Goal: Communication & Community: Ask a question

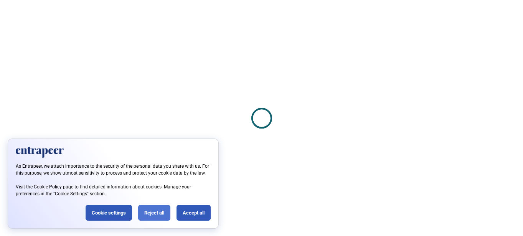
click at [157, 213] on div "Reject all" at bounding box center [154, 213] width 32 height 16
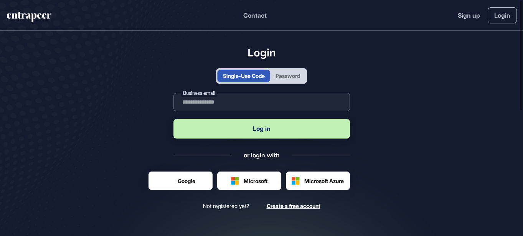
click at [239, 102] on input "text" at bounding box center [262, 102] width 177 height 18
type input "**********"
click at [260, 134] on button "Log in" at bounding box center [262, 129] width 177 height 20
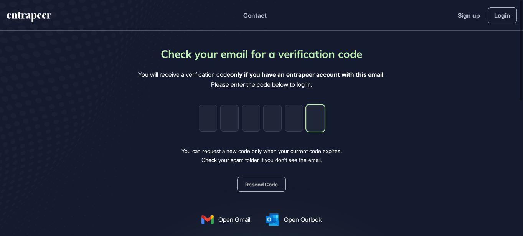
paste input "*"
type input "*"
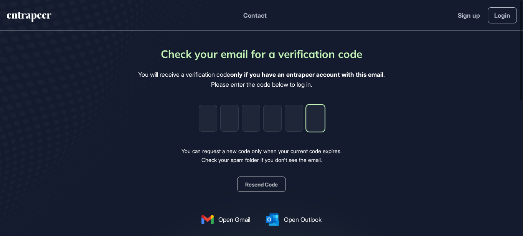
type input "*"
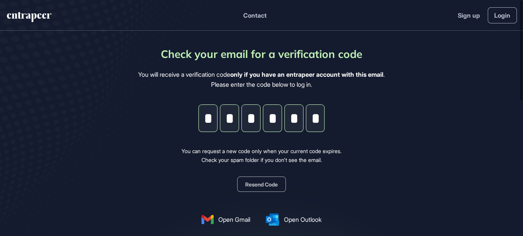
click at [322, 165] on div "Check your email for a verification code You will receive a verification code o…" at bounding box center [261, 152] width 247 height 213
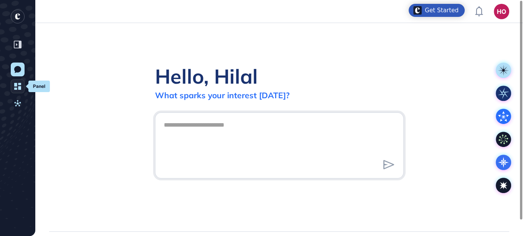
click at [18, 85] on icon at bounding box center [17, 86] width 7 height 7
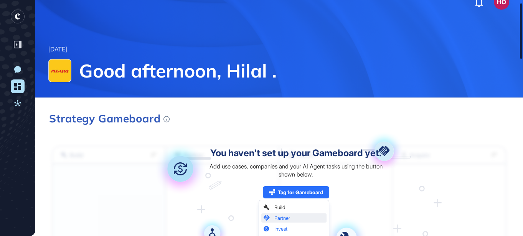
drag, startPoint x: 520, startPoint y: 30, endPoint x: 508, endPoint y: 31, distance: 12.3
click at [508, 31] on div "HO Dashboard Profile My Content Request More Data [DATE] Good afternoon, Hilal …" at bounding box center [261, 118] width 523 height 236
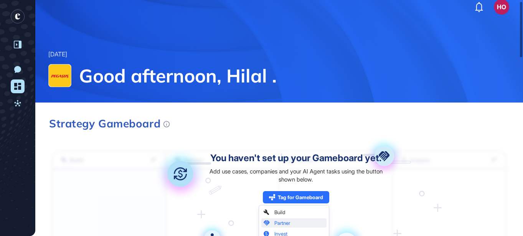
click at [16, 44] on icon at bounding box center [17, 44] width 2 height 3
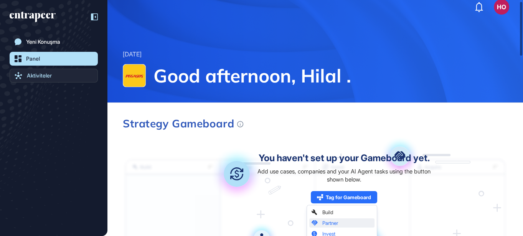
click at [37, 77] on div "Aktiviteler" at bounding box center [39, 76] width 25 height 6
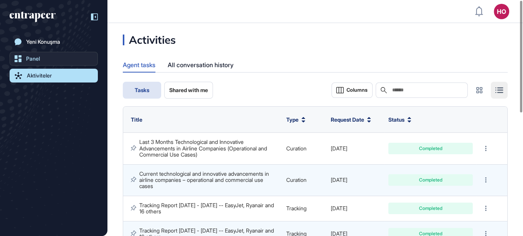
click at [44, 53] on link "Panel" at bounding box center [54, 59] width 88 height 14
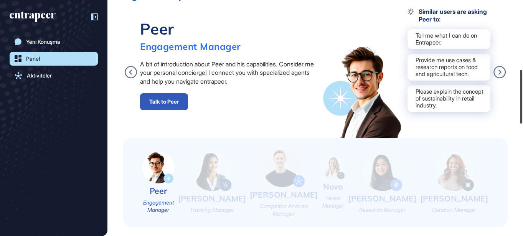
scroll to position [301, 0]
drag, startPoint x: 521, startPoint y: 26, endPoint x: 514, endPoint y: 94, distance: 69.0
click at [514, 94] on div "HO Dashboard Profile My Content Request More Data [DATE] Good afternoon, Hilal …" at bounding box center [261, 118] width 523 height 236
click at [504, 75] on icon at bounding box center [500, 72] width 12 height 12
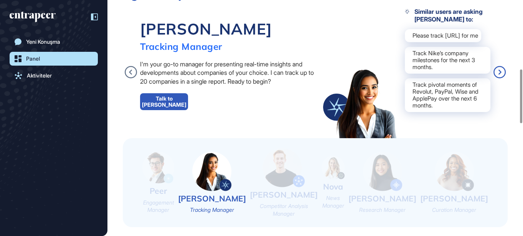
click at [502, 75] on icon at bounding box center [500, 72] width 12 height 12
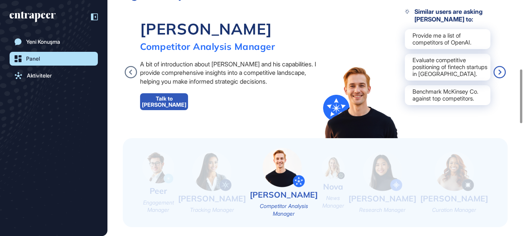
click at [502, 75] on icon at bounding box center [500, 72] width 12 height 12
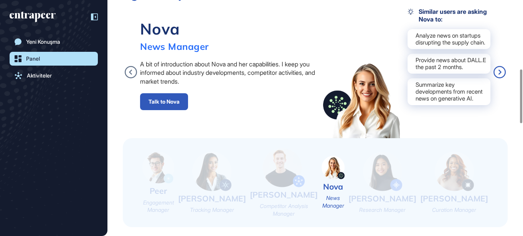
click at [502, 75] on icon at bounding box center [500, 72] width 12 height 12
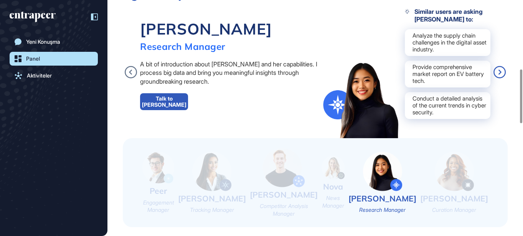
click at [502, 75] on icon at bounding box center [500, 72] width 12 height 12
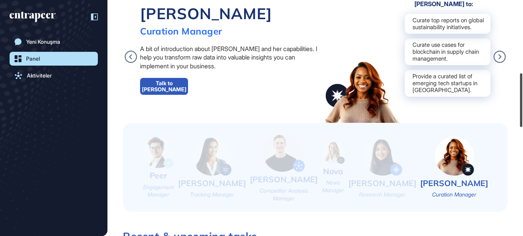
scroll to position [319, 0]
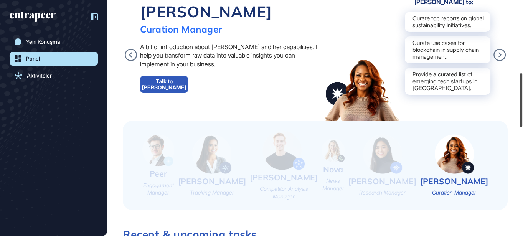
drag, startPoint x: 521, startPoint y: 81, endPoint x: 517, endPoint y: 86, distance: 5.5
click at [517, 86] on div "HO Dashboard Profile My Content Request More Data [DATE] Good afternoon, Hilal …" at bounding box center [261, 118] width 523 height 236
click at [129, 54] on icon at bounding box center [131, 55] width 12 height 12
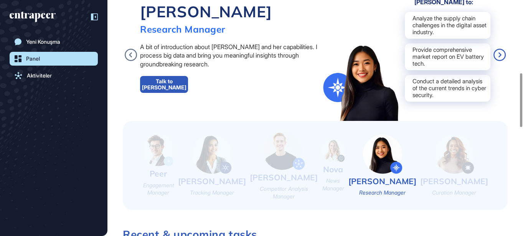
click at [498, 57] on icon at bounding box center [500, 55] width 12 height 12
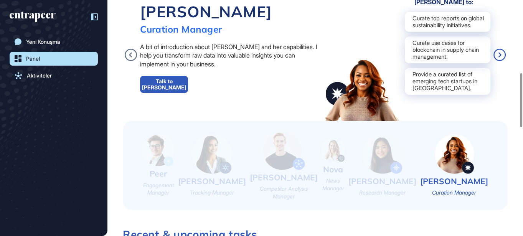
click at [498, 57] on icon at bounding box center [500, 55] width 12 height 12
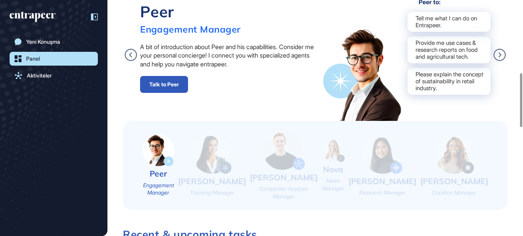
click at [172, 89] on link "Talk to Peer" at bounding box center [164, 84] width 48 height 17
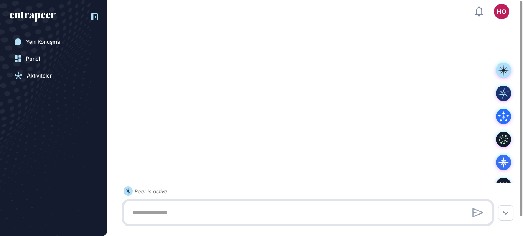
click at [146, 210] on textarea at bounding box center [308, 212] width 360 height 15
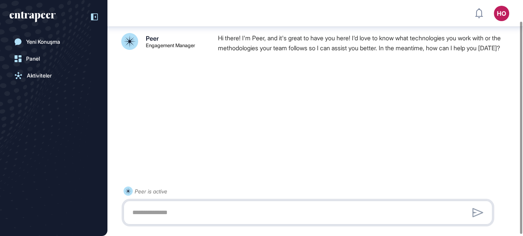
scroll to position [25, 0]
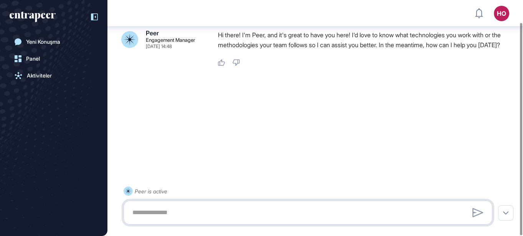
click at [165, 210] on textarea at bounding box center [308, 212] width 360 height 15
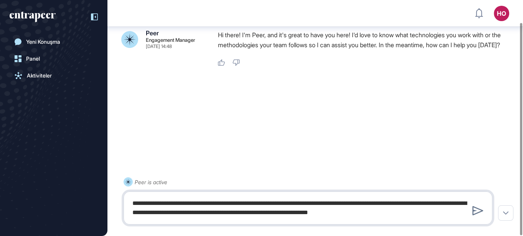
type textarea "**********"
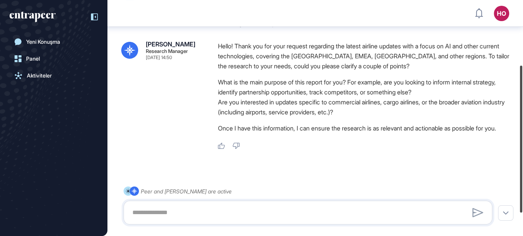
scroll to position [104, 0]
drag, startPoint x: 521, startPoint y: 167, endPoint x: 516, endPoint y: 148, distance: 19.3
click at [516, 148] on div "HO Dashboard Profile My Content Request More Data Yeni Konuşma Panel Aktivitele…" at bounding box center [261, 118] width 523 height 236
click at [233, 209] on textarea at bounding box center [308, 212] width 360 height 15
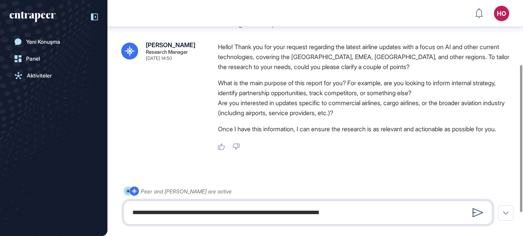
click at [361, 208] on textarea "**********" at bounding box center [308, 212] width 360 height 15
click at [352, 218] on textarea "**********" at bounding box center [308, 212] width 360 height 15
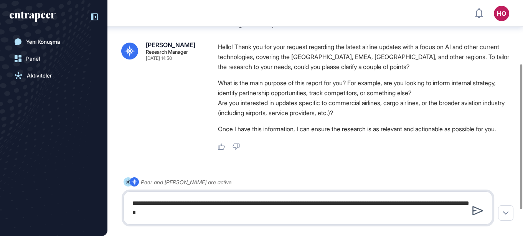
type textarea "**********"
click at [476, 213] on icon at bounding box center [478, 210] width 11 height 9
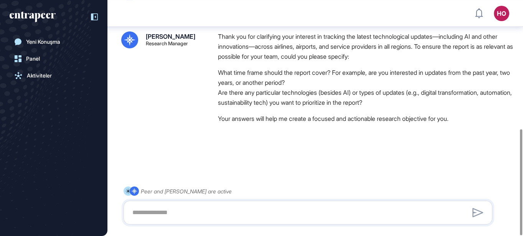
scroll to position [287, 0]
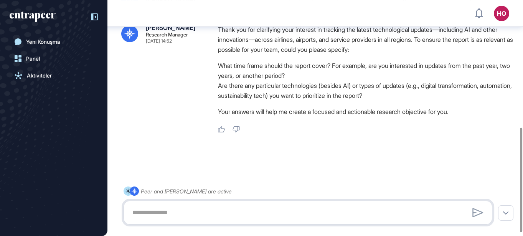
click at [203, 211] on textarea at bounding box center [308, 212] width 360 height 15
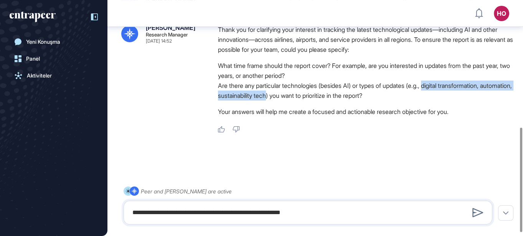
drag, startPoint x: 436, startPoint y: 92, endPoint x: 305, endPoint y: 102, distance: 130.9
click at [305, 101] on li "Are there any particular technologies (besides AI) or types of updates (e.g., d…" at bounding box center [367, 91] width 298 height 20
copy li "digital transformation, automation, sustainability tech"
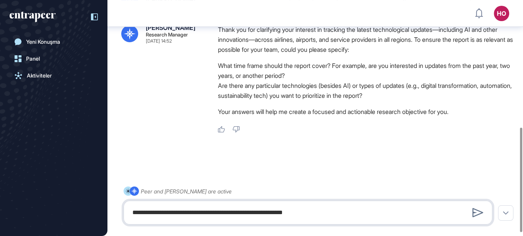
paste textarea "**********"
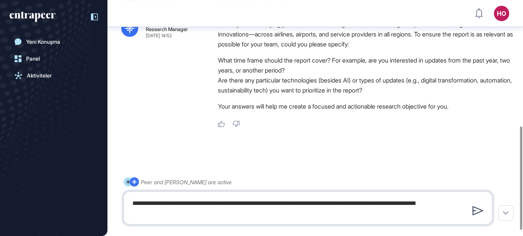
type textarea "**********"
click at [475, 213] on icon at bounding box center [478, 210] width 11 height 9
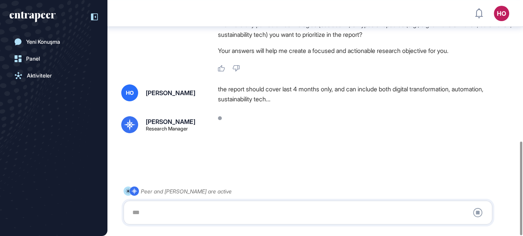
scroll to position [355, 0]
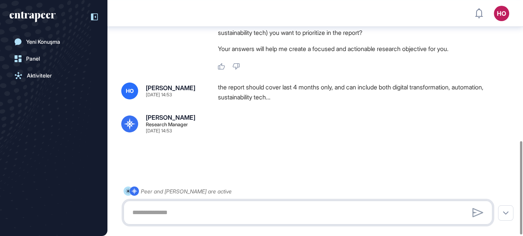
click at [164, 215] on textarea at bounding box center [308, 212] width 360 height 15
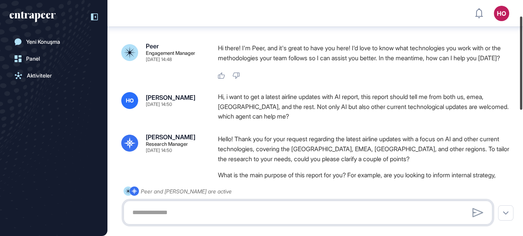
scroll to position [40, 0]
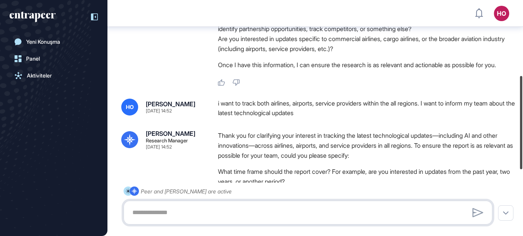
drag, startPoint x: 522, startPoint y: 162, endPoint x: 522, endPoint y: 148, distance: 13.8
click at [522, 148] on div at bounding box center [521, 122] width 2 height 93
